Goal: Information Seeking & Learning: Learn about a topic

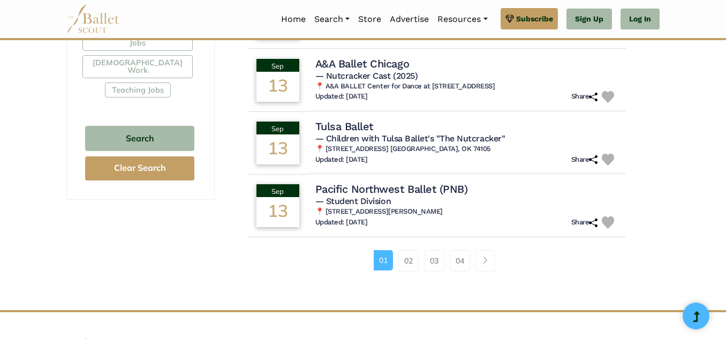
scroll to position [688, 0]
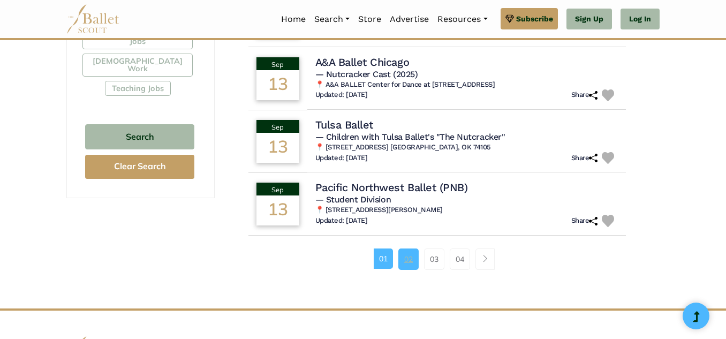
click at [407, 263] on link "02" at bounding box center [408, 258] width 20 height 21
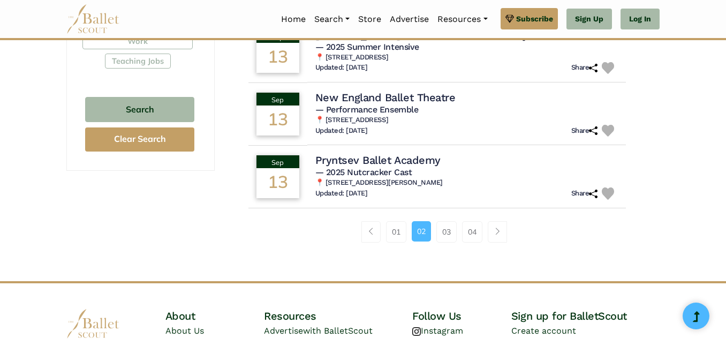
scroll to position [716, 0]
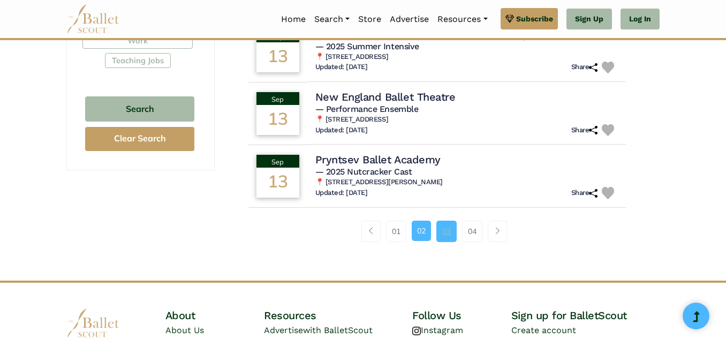
click at [451, 225] on link "03" at bounding box center [446, 231] width 20 height 21
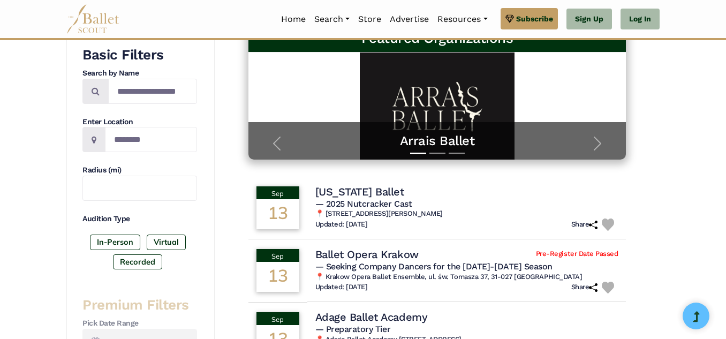
scroll to position [178, 0]
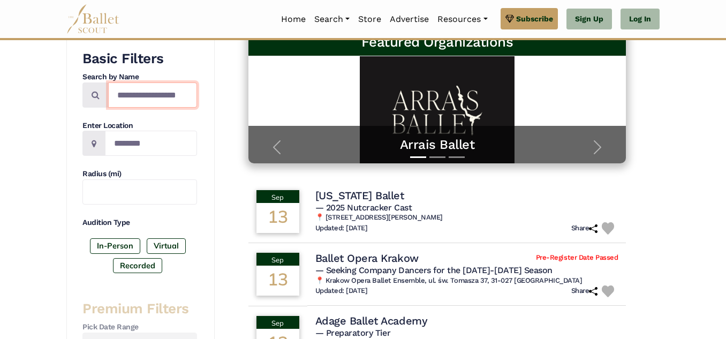
click at [165, 103] on input "Search by names..." at bounding box center [152, 94] width 89 height 25
type input "*"
type input "******"
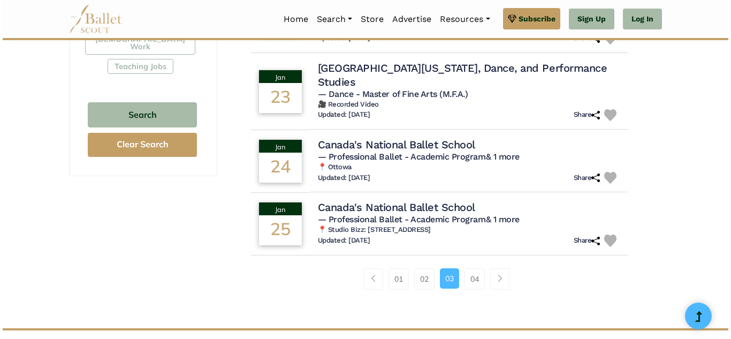
scroll to position [714, 0]
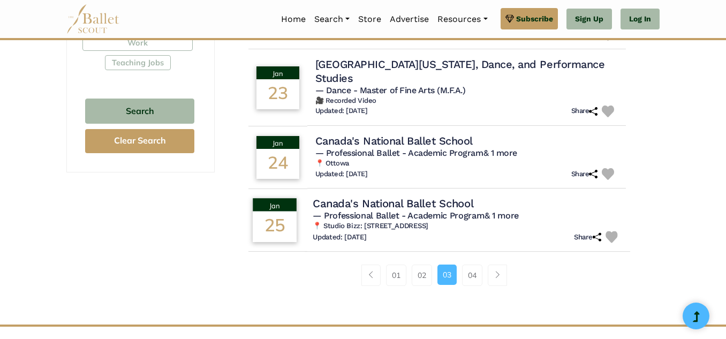
click at [457, 239] on div "Updated: [DATE] Share" at bounding box center [467, 237] width 309 height 12
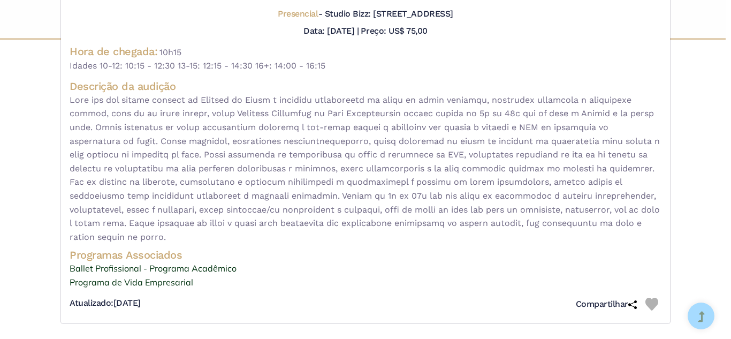
scroll to position [0, 0]
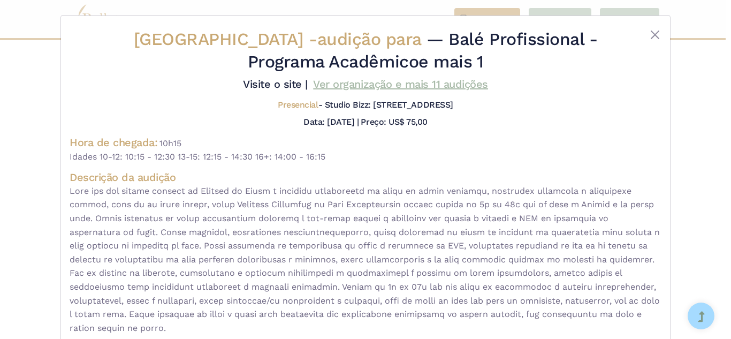
click at [380, 87] on font "Ver organização e mais 11 audições" at bounding box center [400, 84] width 175 height 13
